Goal: Task Accomplishment & Management: Complete application form

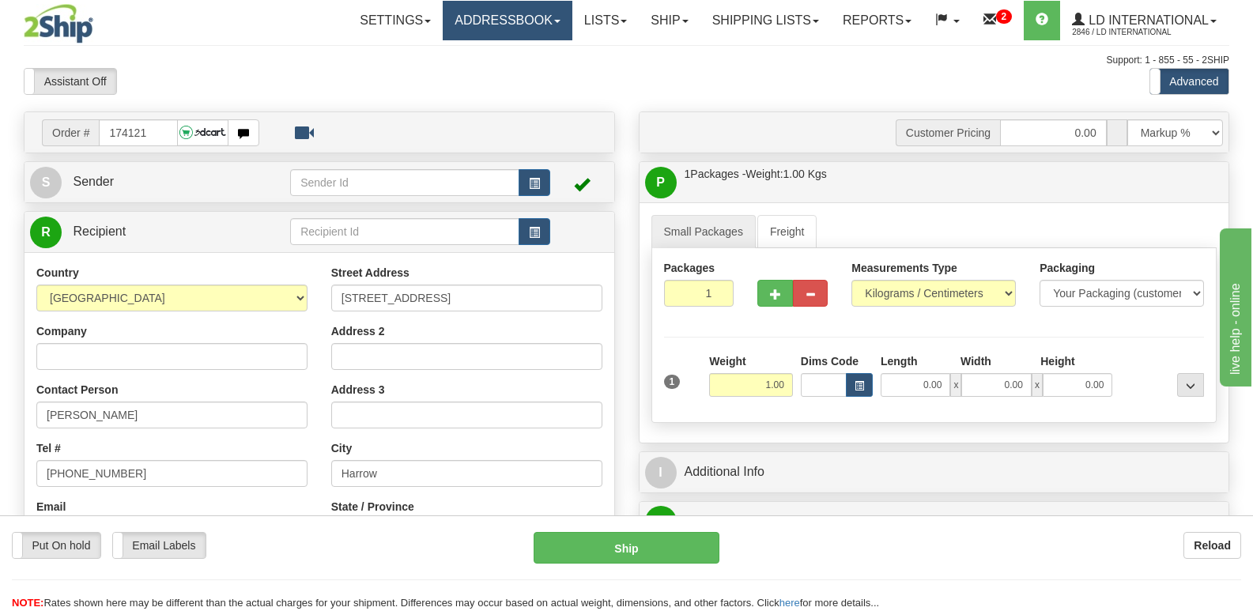
type input "174121"
click at [156, 134] on input "174121" at bounding box center [138, 132] width 78 height 27
type input "174116"
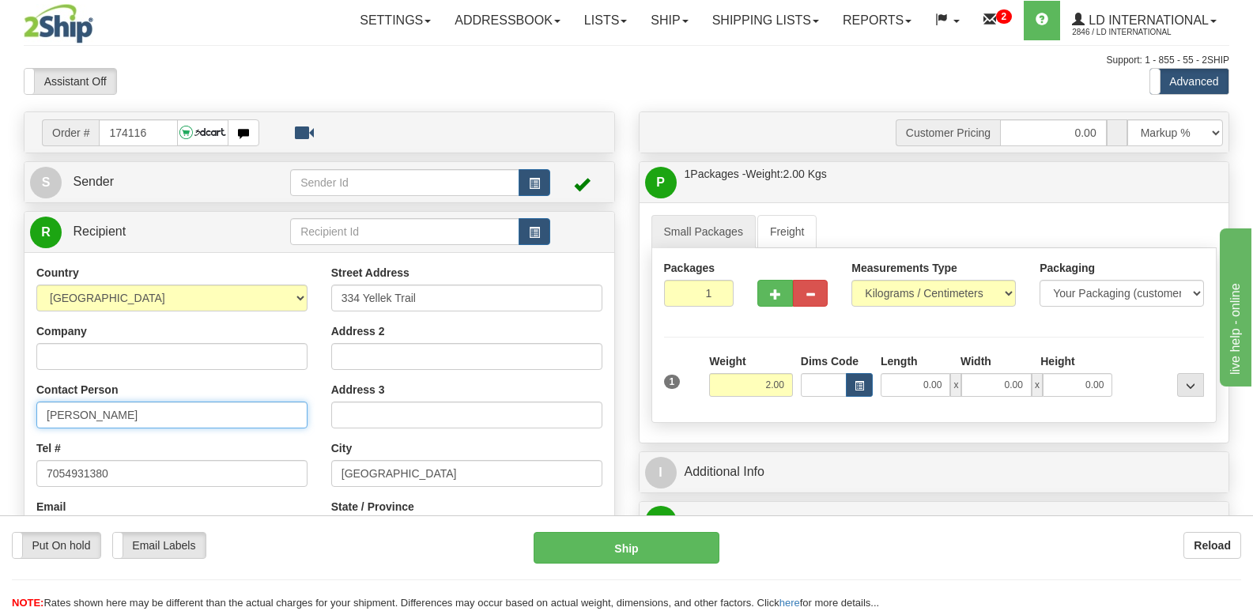
click at [176, 424] on input "[PERSON_NAME]" at bounding box center [171, 414] width 271 height 27
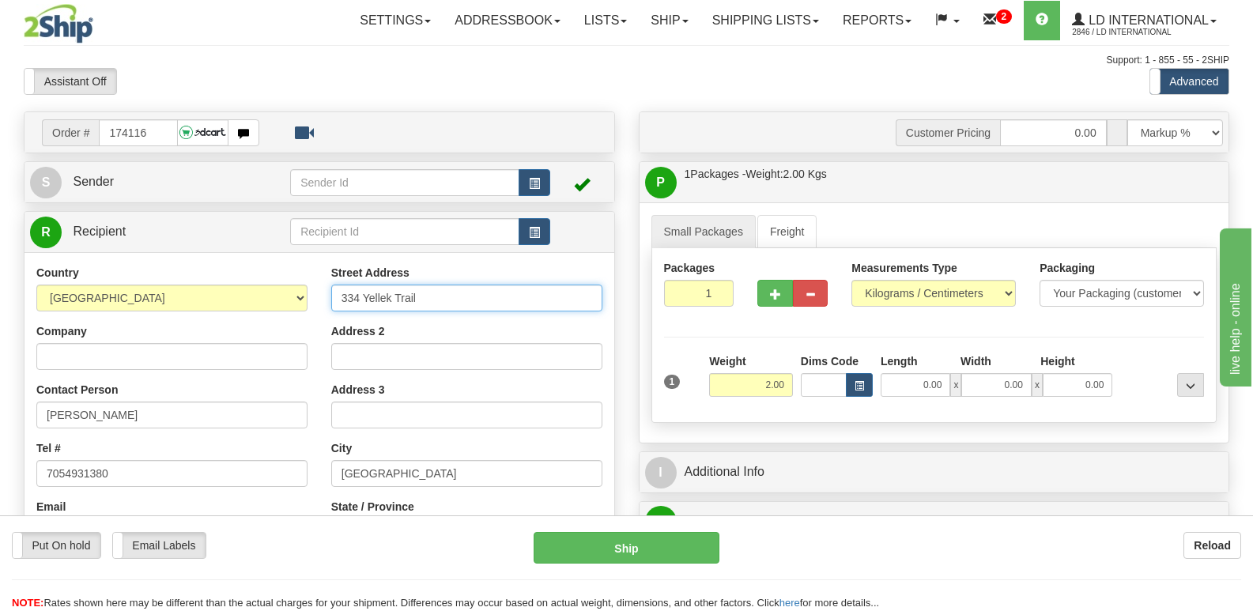
click at [502, 298] on input "334 Yellek Trail" at bounding box center [466, 298] width 271 height 27
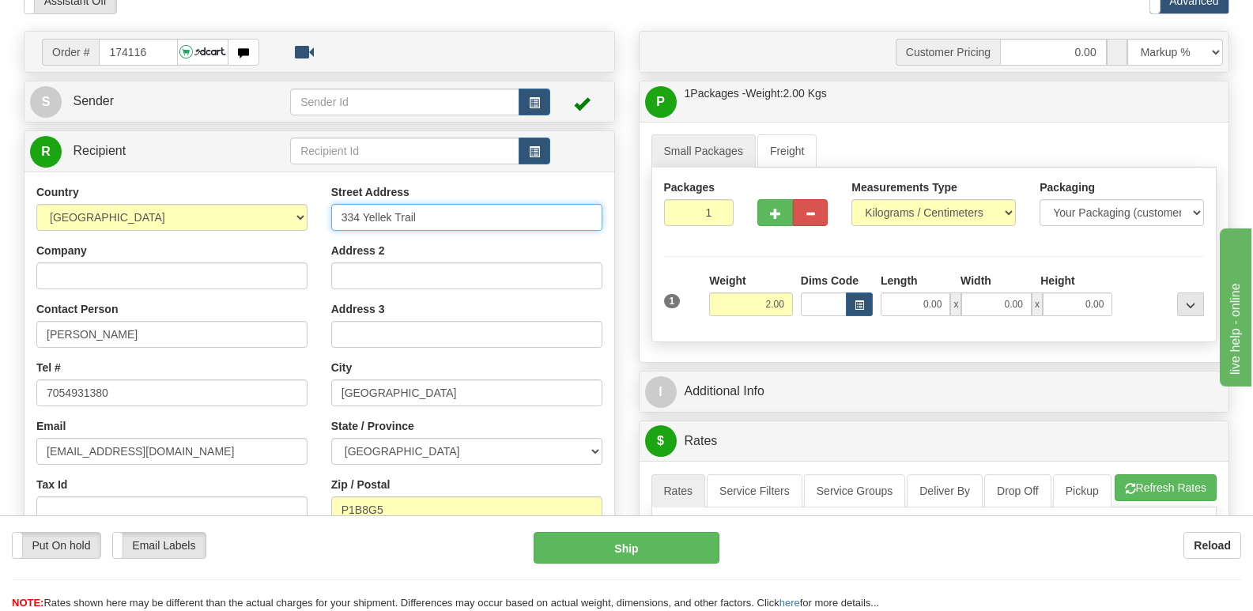
scroll to position [158, 0]
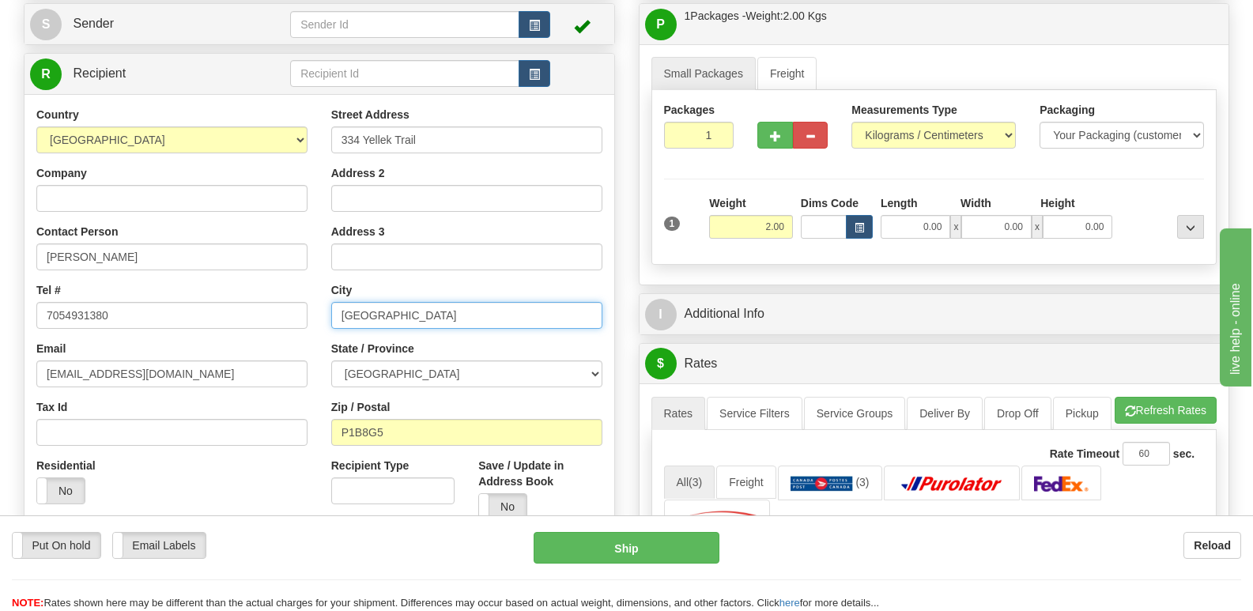
click at [444, 303] on input "[GEOGRAPHIC_DATA]" at bounding box center [466, 315] width 271 height 27
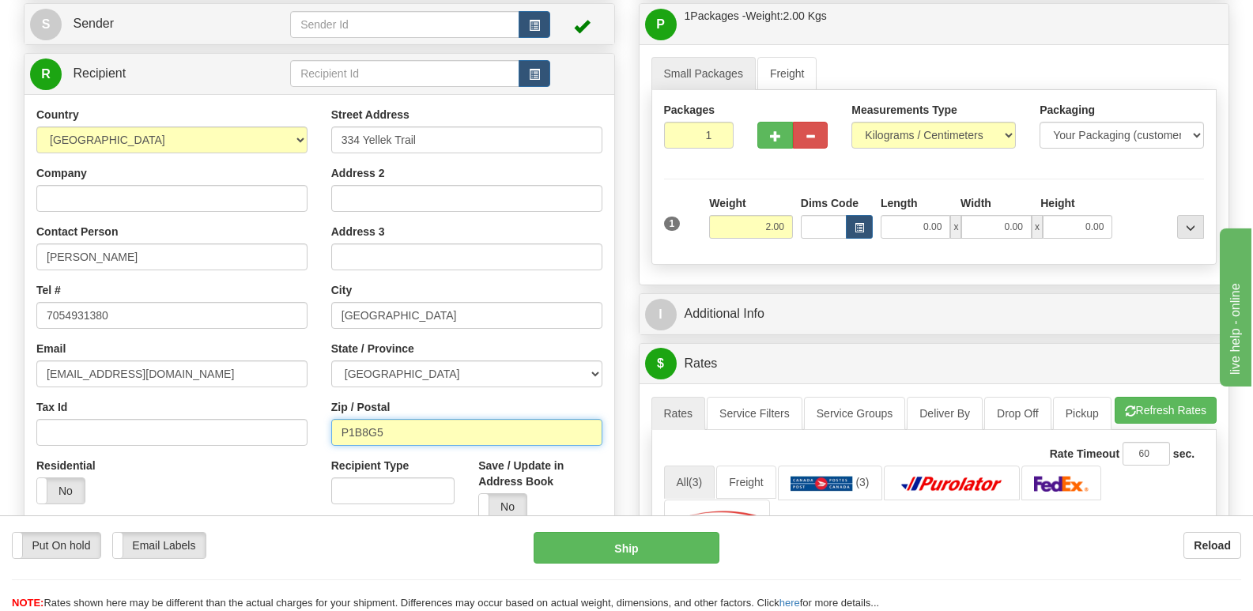
click at [468, 435] on input "P1B8G5" at bounding box center [466, 432] width 271 height 27
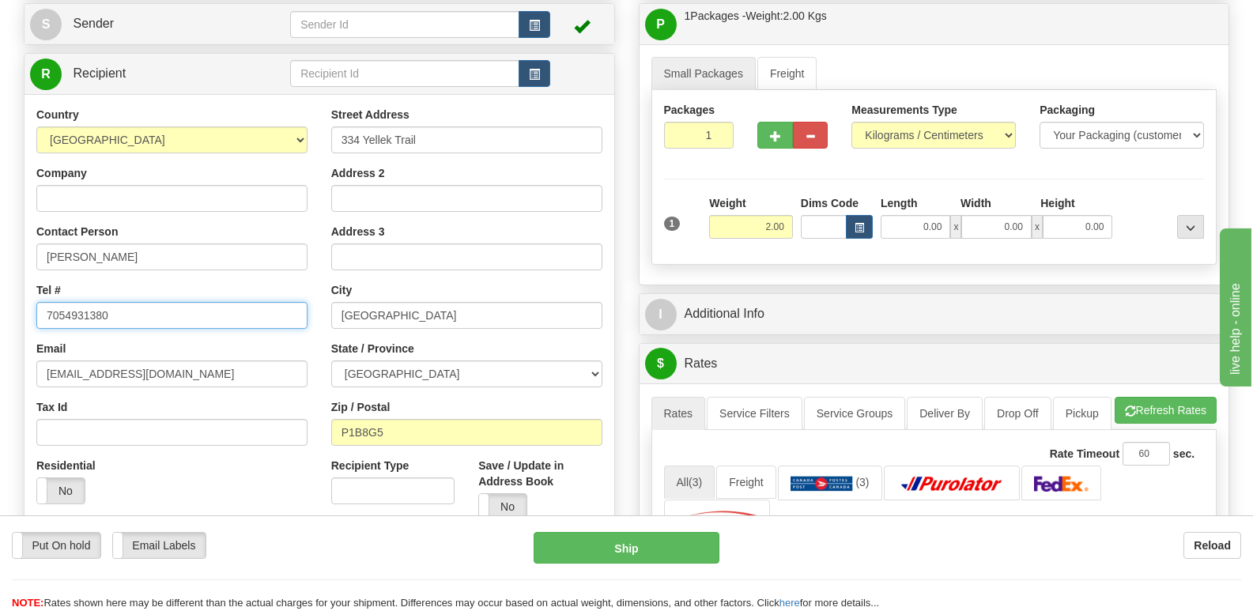
click at [132, 326] on input "7054931380" at bounding box center [171, 315] width 271 height 27
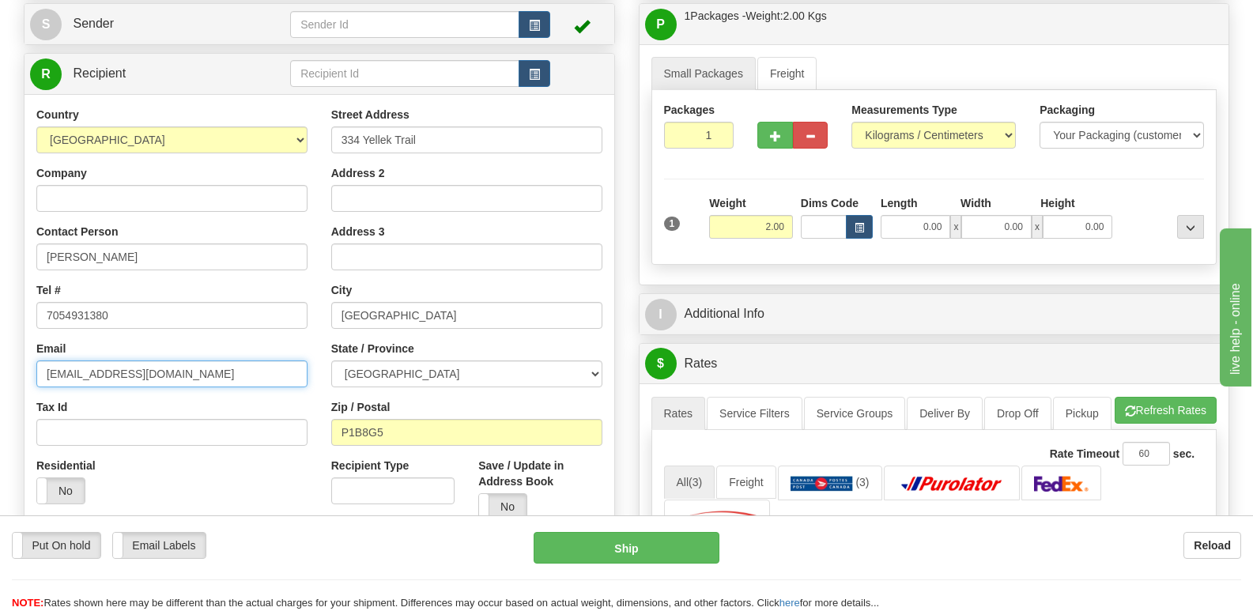
click at [256, 371] on input "[EMAIL_ADDRESS][DOMAIN_NAME]" at bounding box center [171, 373] width 271 height 27
